Goal: Obtain resource: Download file/media

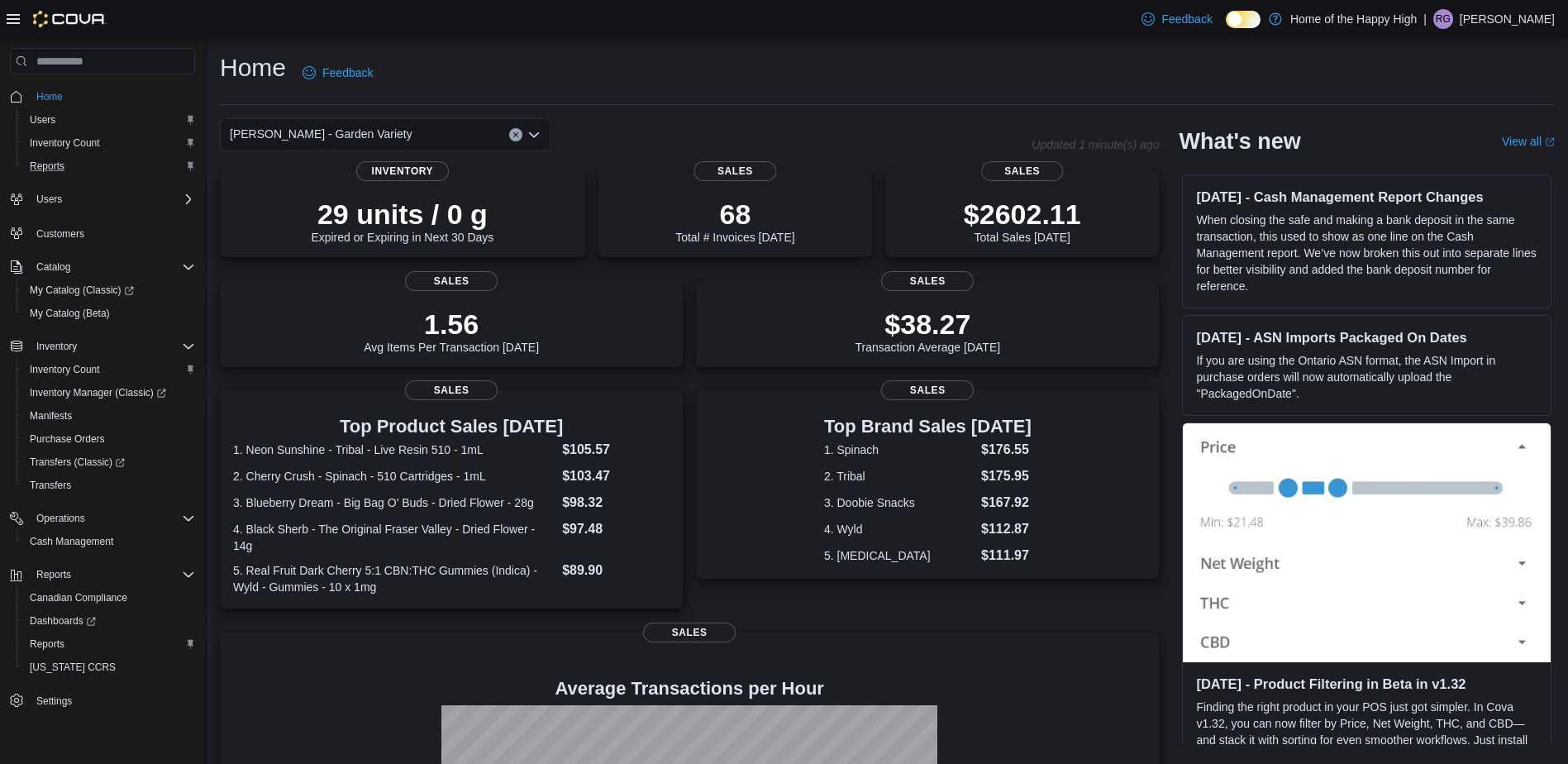
click at [77, 173] on div "Reports" at bounding box center [109, 165] width 172 height 20
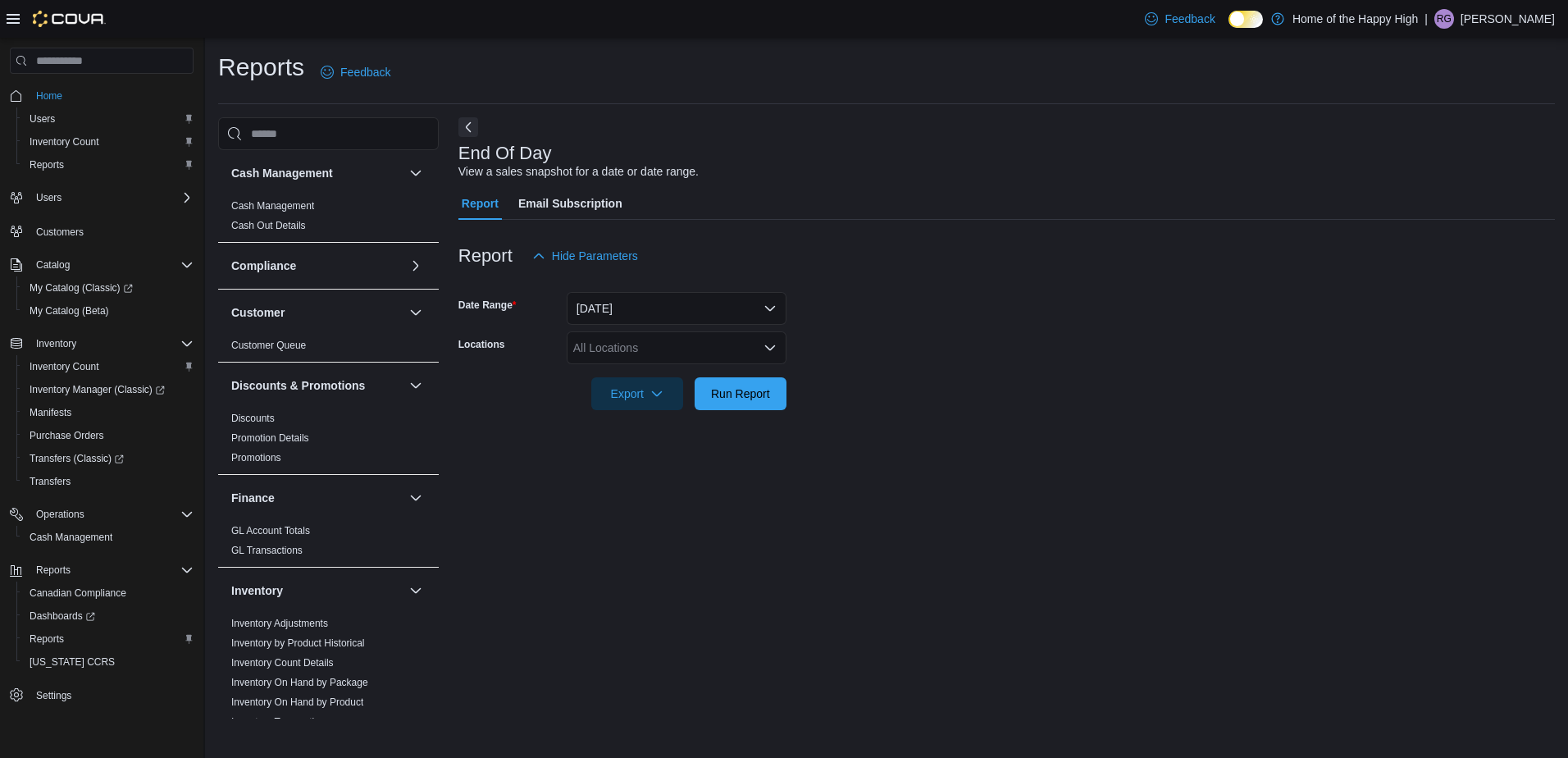
click at [643, 347] on div "All Locations" at bounding box center [677, 347] width 220 height 33
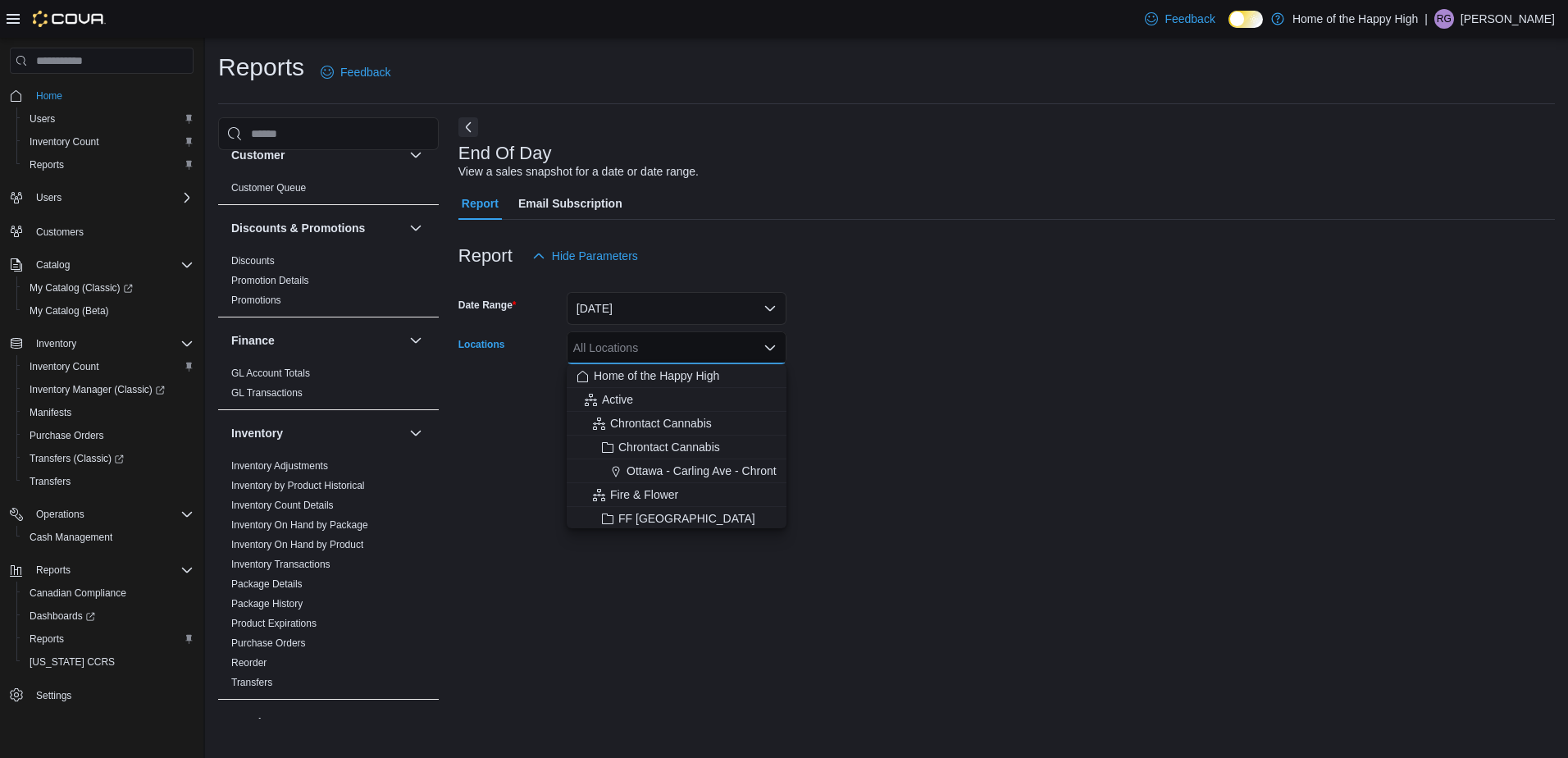
scroll to position [328, 0]
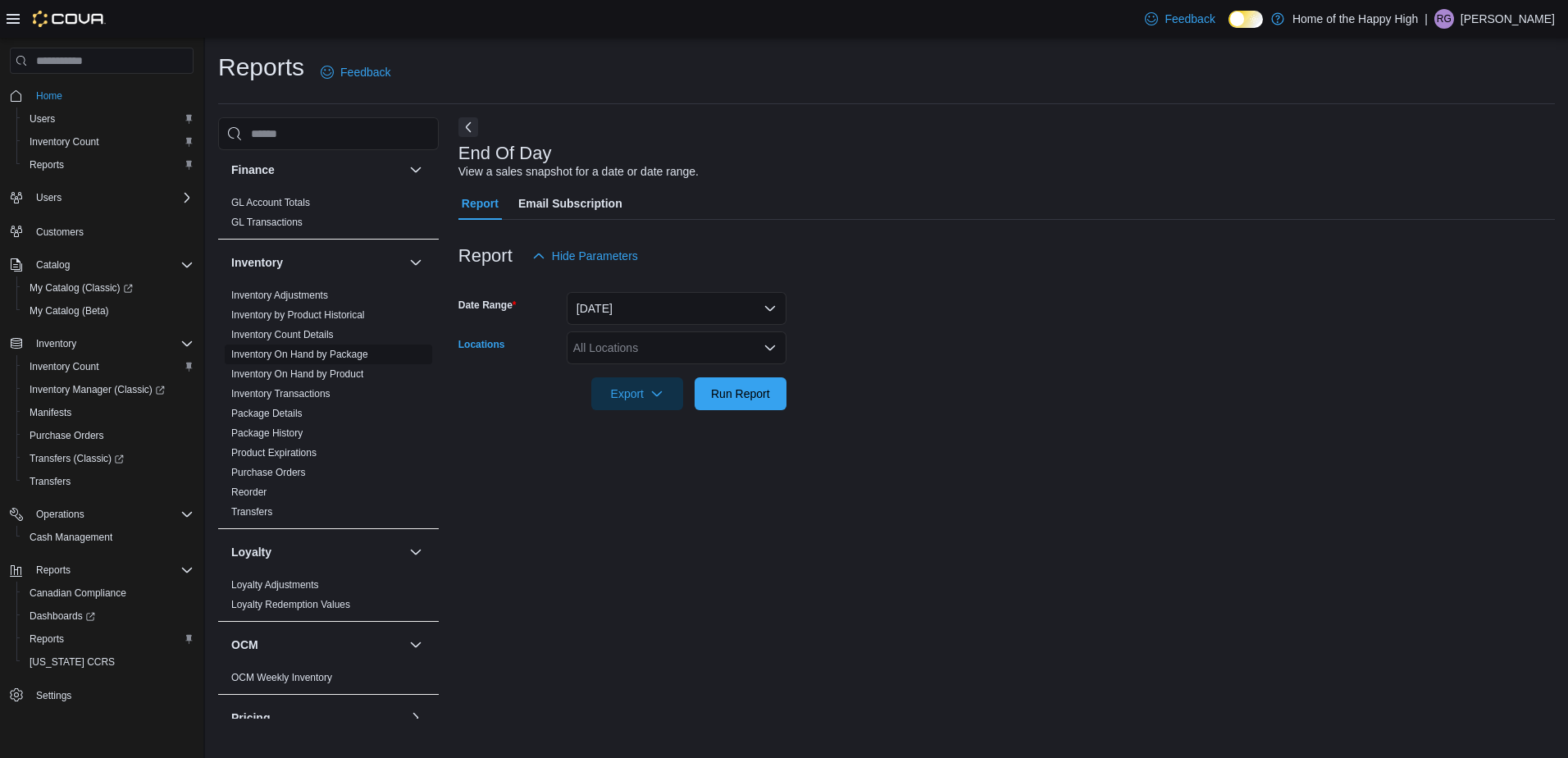
click at [357, 362] on span "Inventory On Hand by Package" at bounding box center [328, 354] width 208 height 20
click at [350, 372] on link "Inventory On Hand by Product" at bounding box center [297, 373] width 132 height 11
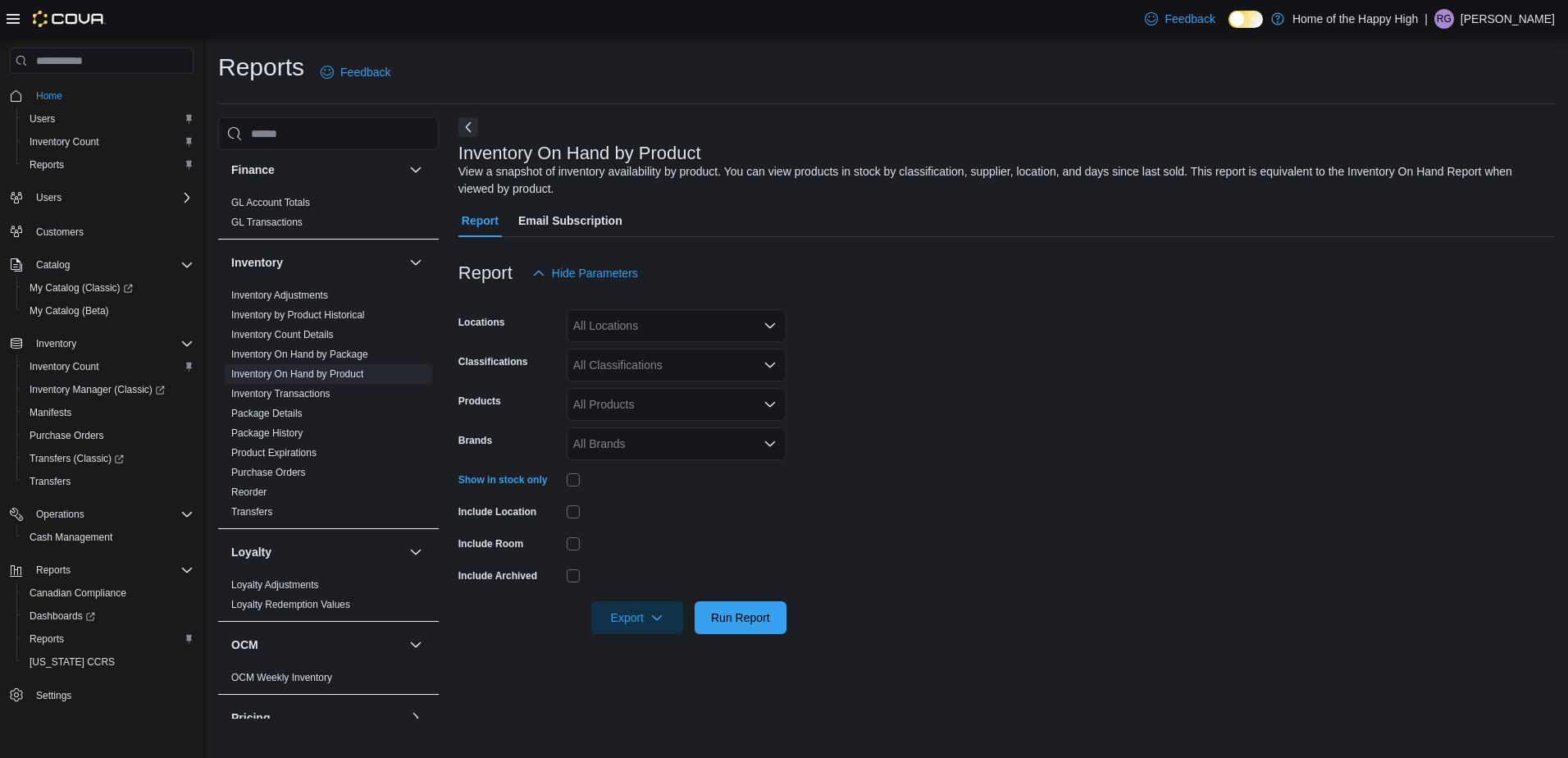
click at [675, 334] on div "All Locations" at bounding box center [677, 325] width 220 height 33
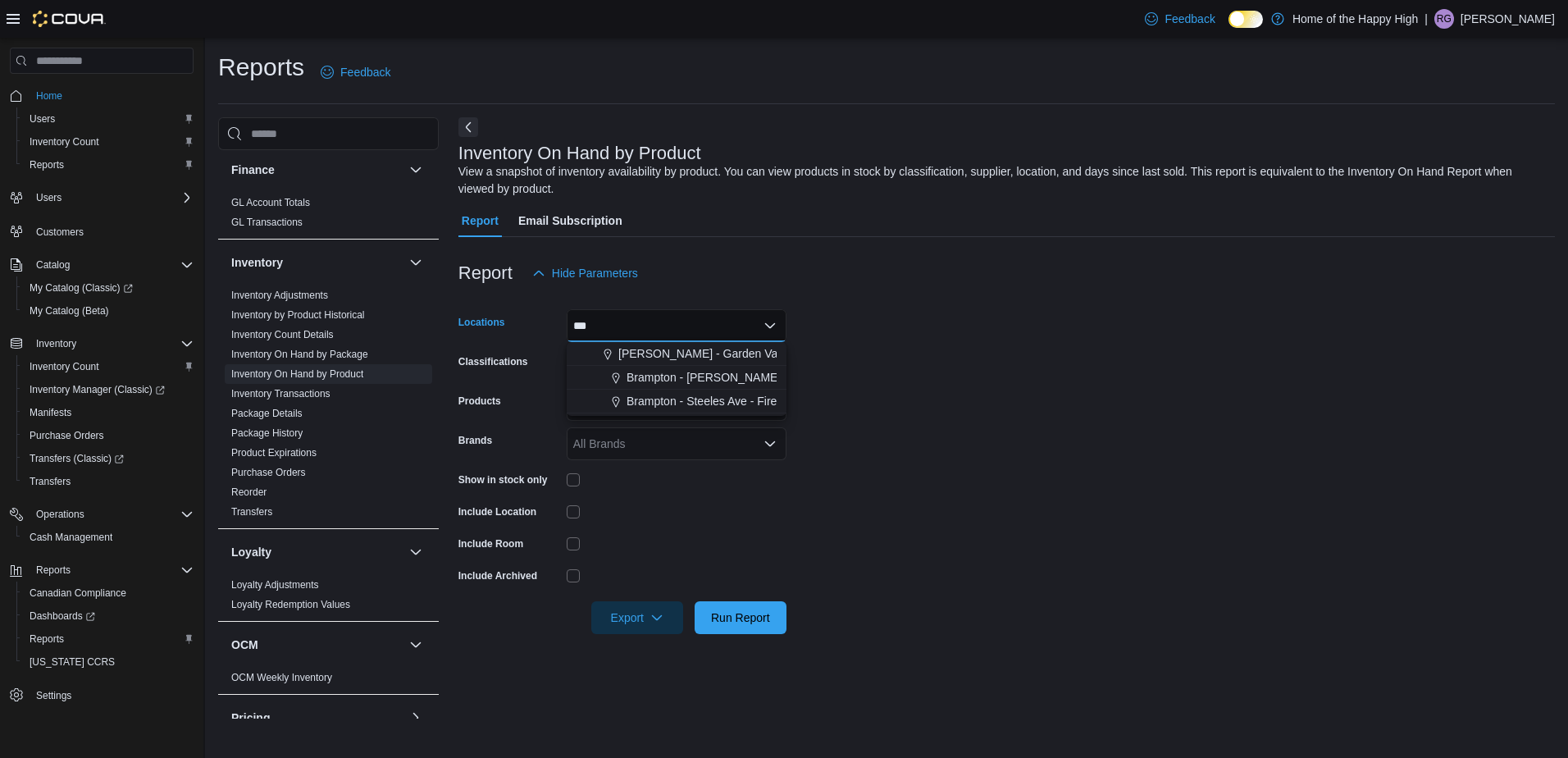
type input "***"
click at [690, 356] on span "[PERSON_NAME] - Garden Variety" at bounding box center [709, 354] width 182 height 17
click at [824, 367] on form "Locations [PERSON_NAME] - Garden Variety Classifications All Classifications Pr…" at bounding box center [1007, 462] width 1097 height 345
click at [723, 368] on div "All Classifications" at bounding box center [677, 364] width 220 height 33
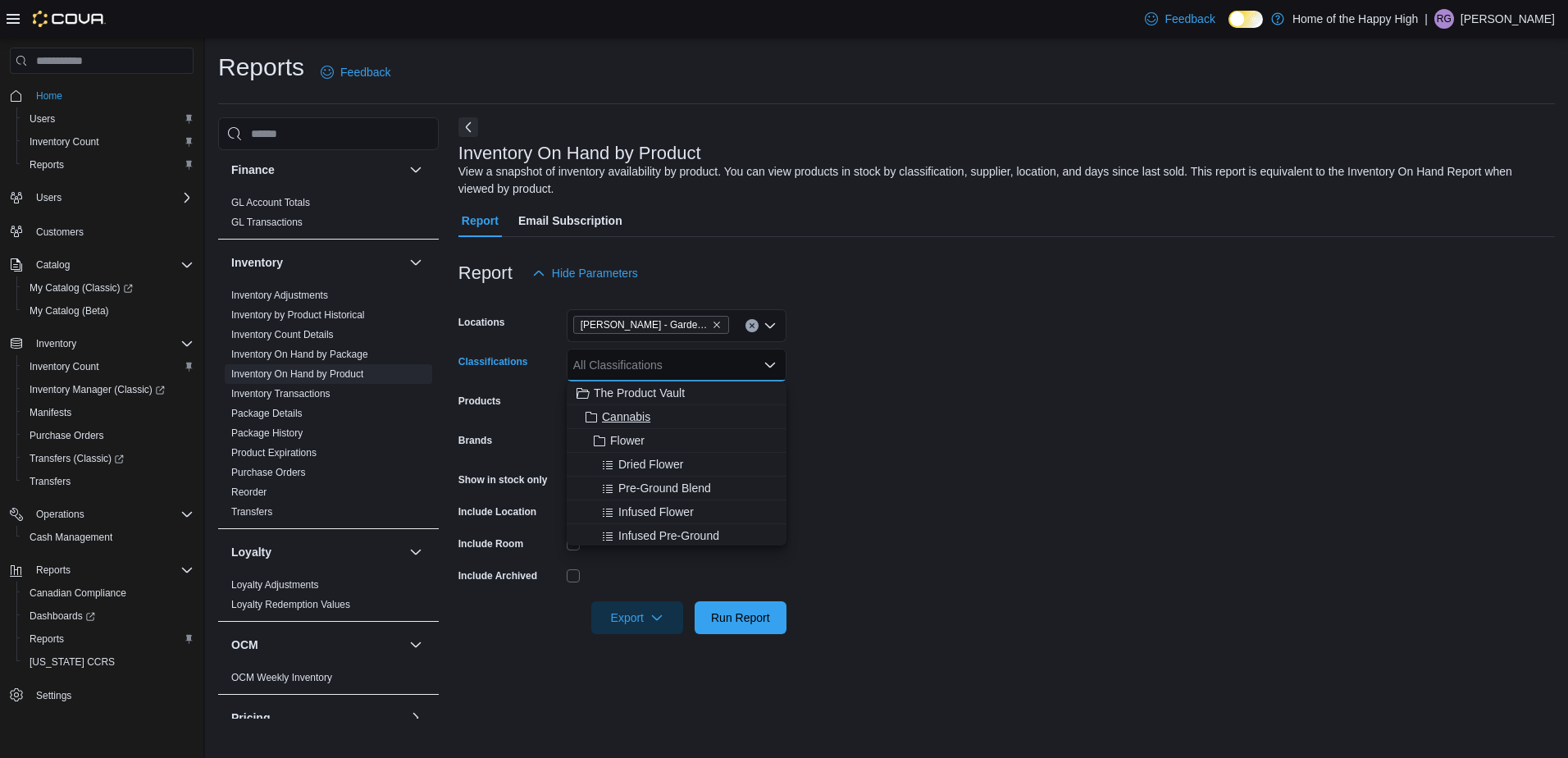
click at [657, 416] on div "Cannabis" at bounding box center [676, 417] width 200 height 17
click at [984, 399] on form "Locations [PERSON_NAME] - Garden Variety Classifications Cannabis Combo box. Se…" at bounding box center [1007, 462] width 1097 height 345
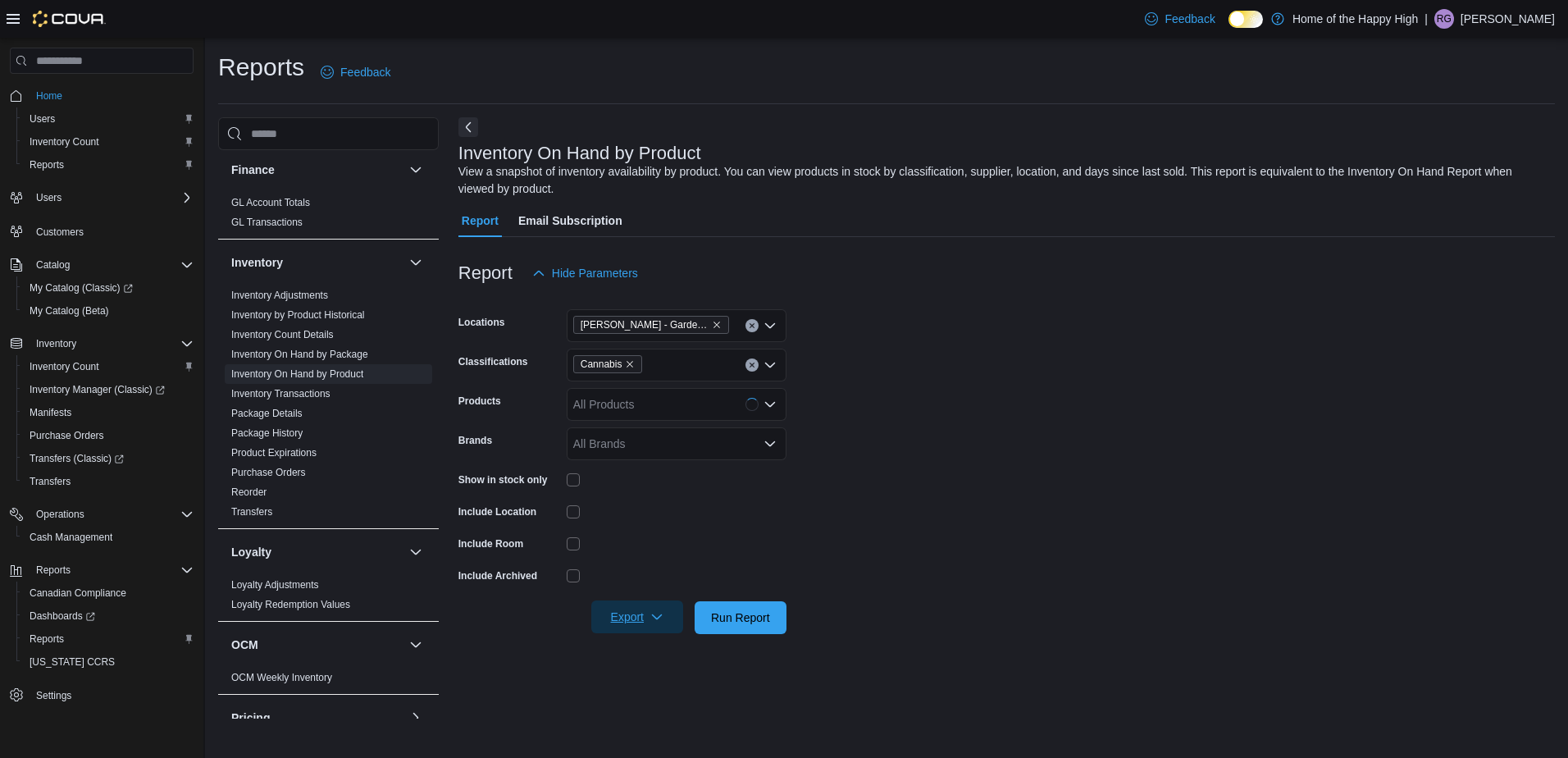
click at [635, 617] on span "Export" at bounding box center [638, 616] width 73 height 33
click at [650, 658] on button "Export to Excel" at bounding box center [640, 650] width 93 height 33
